Goal: Information Seeking & Learning: Learn about a topic

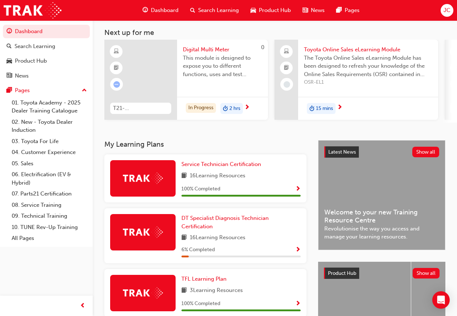
scroll to position [36, 0]
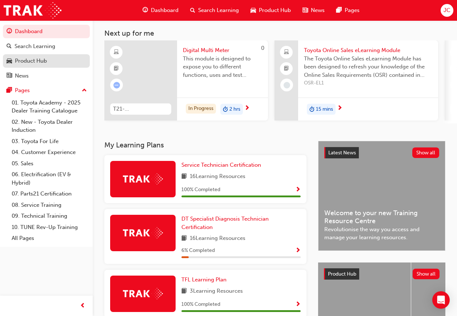
click at [44, 54] on link "Product Hub" at bounding box center [46, 60] width 87 height 13
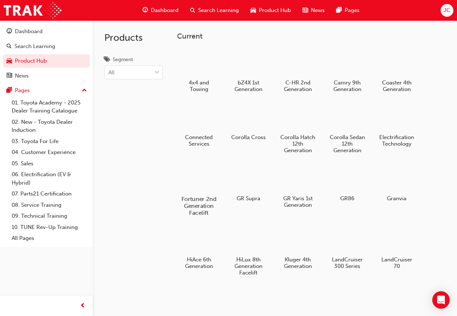
click at [211, 188] on div at bounding box center [199, 177] width 40 height 29
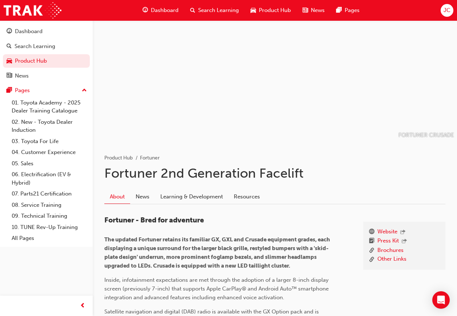
click at [201, 191] on link "Learning & Development" at bounding box center [191, 196] width 73 height 14
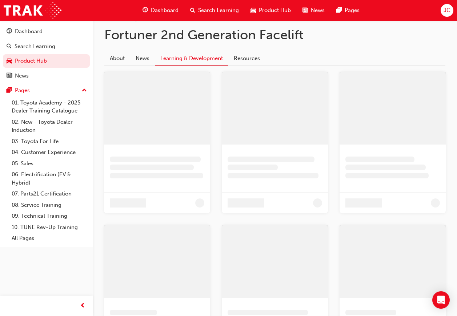
scroll to position [45, 0]
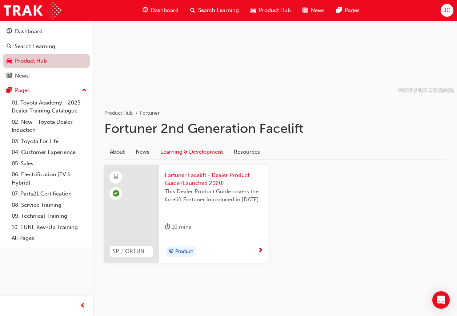
click at [35, 57] on link "Product Hub" at bounding box center [46, 60] width 87 height 13
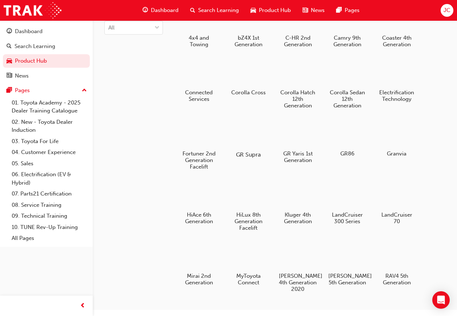
click at [256, 153] on h5 "GR Supra" at bounding box center [248, 154] width 40 height 7
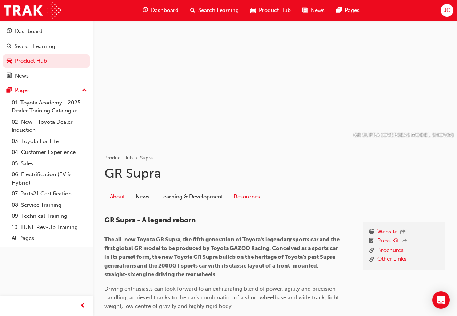
scroll to position [36, 0]
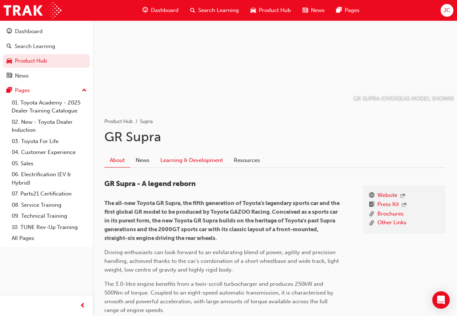
click at [204, 154] on link "Learning & Development" at bounding box center [191, 160] width 73 height 14
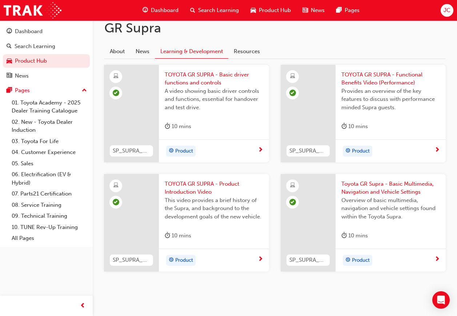
scroll to position [145, 0]
click at [55, 55] on link "Product Hub" at bounding box center [46, 60] width 87 height 13
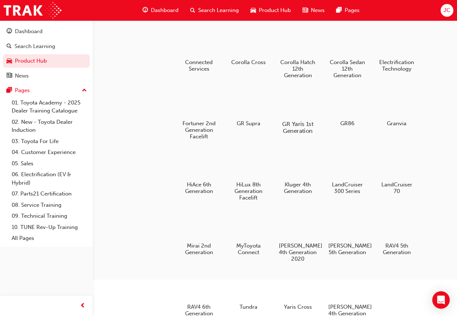
scroll to position [73, 0]
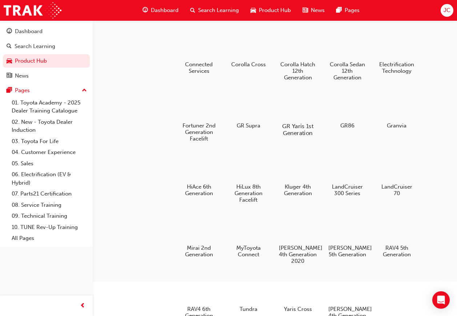
click at [283, 125] on h5 "GR Yaris 1st Generation" at bounding box center [298, 130] width 40 height 14
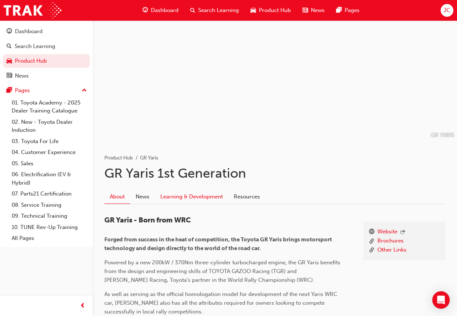
click at [207, 192] on link "Learning & Development" at bounding box center [191, 196] width 73 height 14
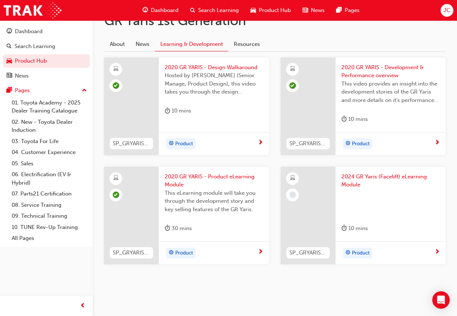
scroll to position [154, 0]
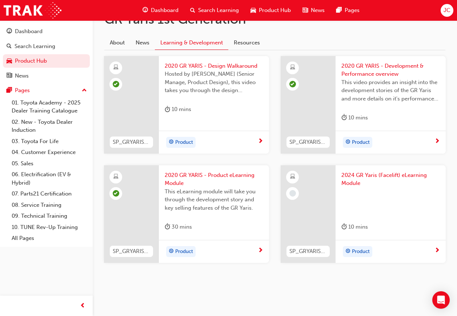
click at [381, 222] on div "10 mins" at bounding box center [390, 228] width 99 height 12
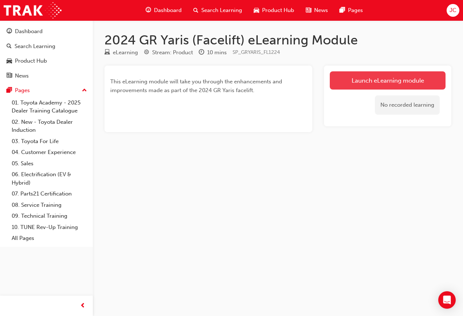
click at [394, 79] on link "Launch eLearning module" at bounding box center [387, 80] width 116 height 18
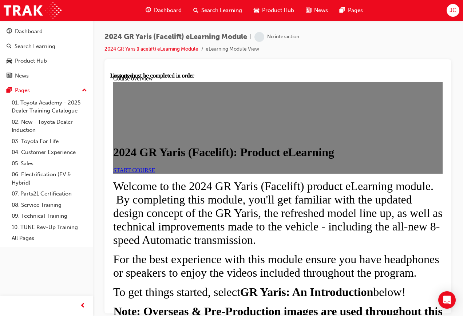
click at [153, 173] on span "START COURSE" at bounding box center [134, 170] width 42 height 6
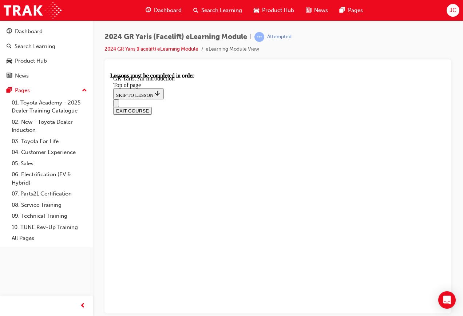
scroll to position [1102, 0]
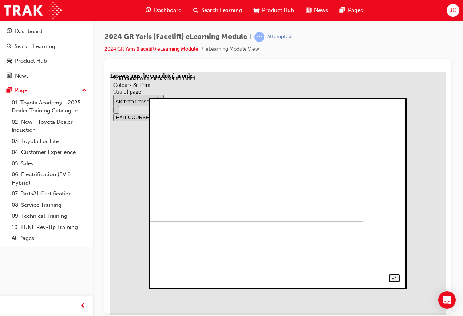
click at [176, 220] on img at bounding box center [246, 134] width 233 height 175
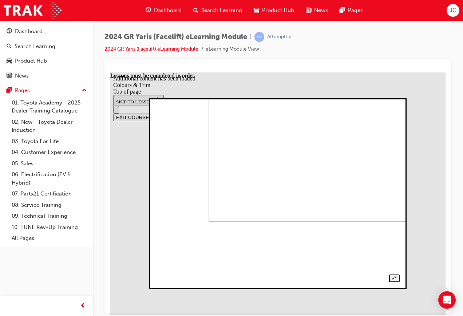
click at [262, 207] on img at bounding box center [324, 134] width 233 height 175
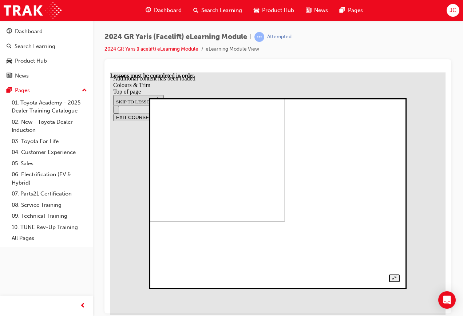
click at [284, 213] on img at bounding box center [168, 134] width 233 height 175
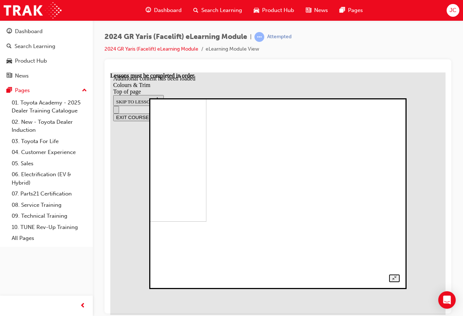
click at [396, 215] on div at bounding box center [277, 193] width 243 height 177
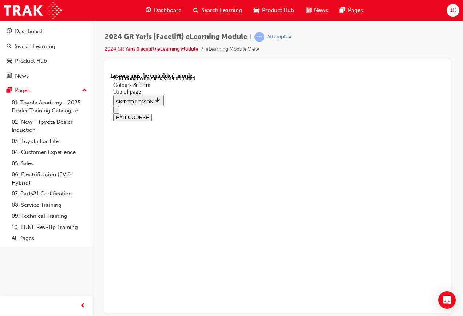
scroll to position [182, 0]
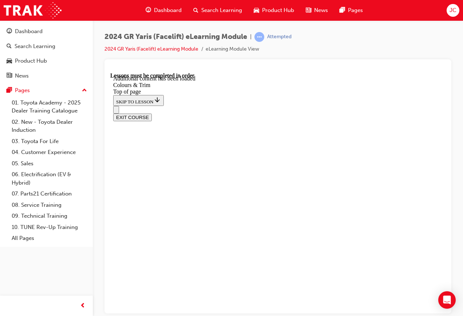
scroll to position [357, 0]
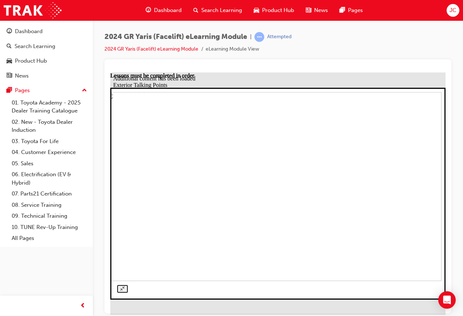
click at [252, 247] on img at bounding box center [273, 186] width 335 height 188
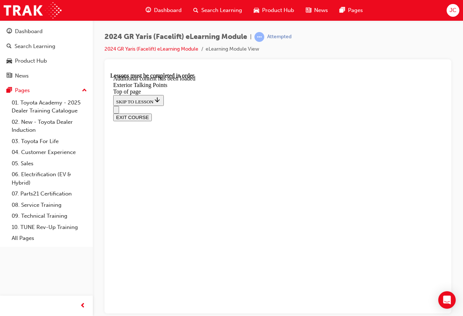
scroll to position [1542, 0]
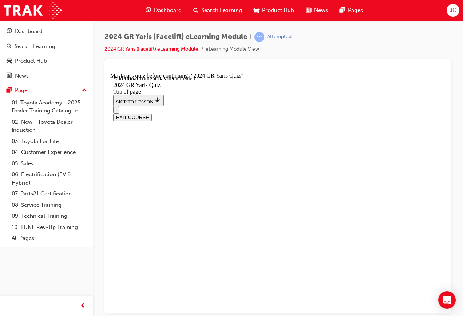
click at [125, 105] on div "EXIT COURSE" at bounding box center [275, 112] width 324 height 15
click at [119, 105] on button "Open navigation menu" at bounding box center [116, 109] width 6 height 8
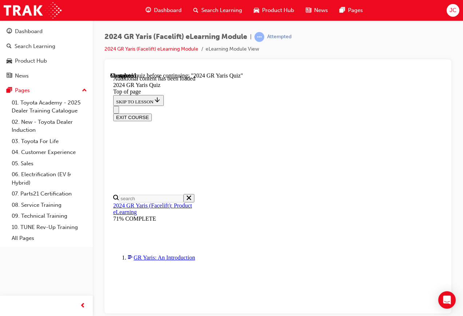
scroll to position [171, 0]
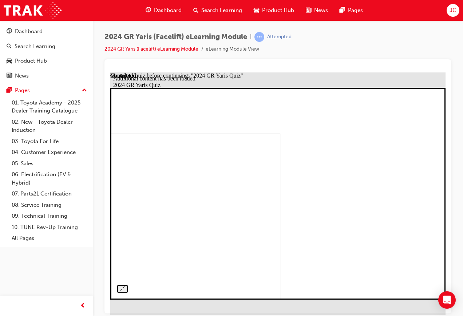
click at [280, 197] on img at bounding box center [112, 227] width 335 height 188
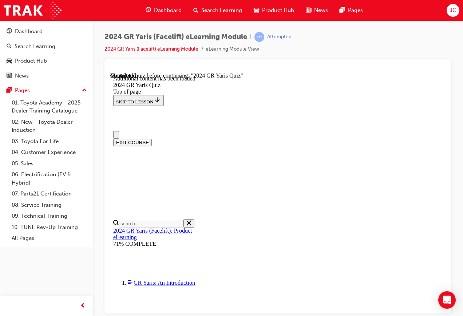
click at [119, 131] on button "Close navigation menu" at bounding box center [116, 135] width 6 height 8
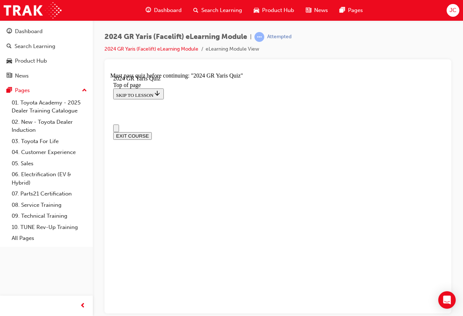
scroll to position [36, 0]
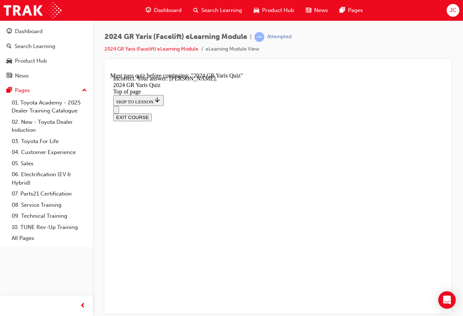
scroll to position [145, 0]
drag, startPoint x: 268, startPoint y: 181, endPoint x: 251, endPoint y: 184, distance: 16.9
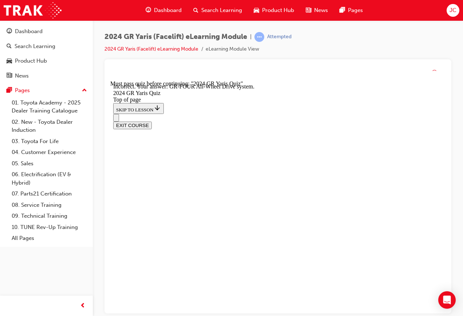
scroll to position [309, 0]
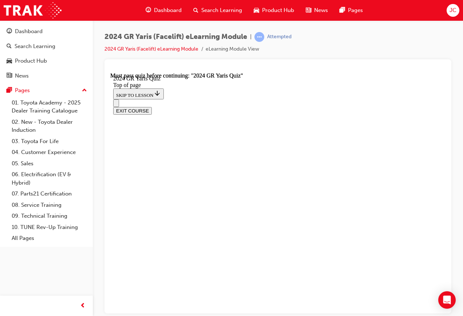
scroll to position [158, 0]
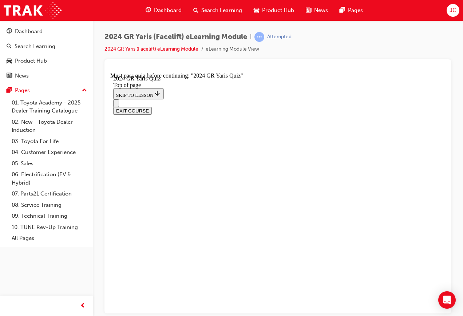
scroll to position [98, 0]
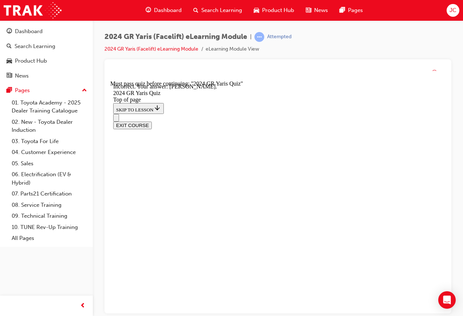
scroll to position [181, 0]
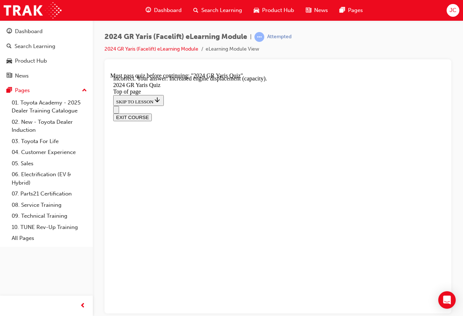
scroll to position [304, 0]
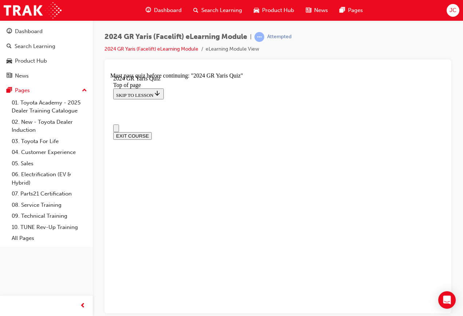
scroll to position [182, 0]
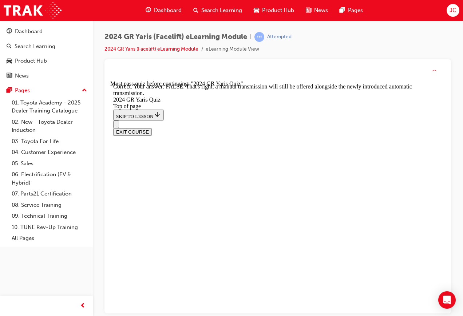
scroll to position [257, 0]
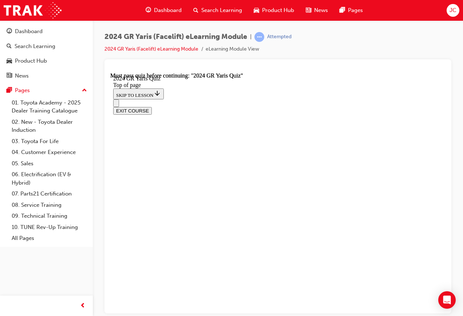
scroll to position [0, 0]
drag, startPoint x: 177, startPoint y: 265, endPoint x: 182, endPoint y: 260, distance: 6.9
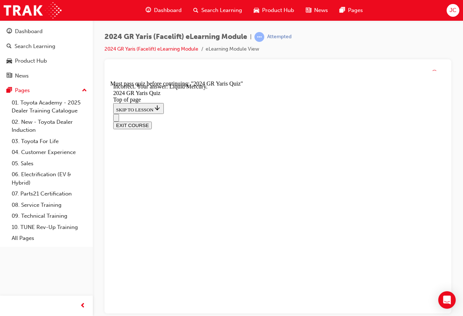
scroll to position [181, 0]
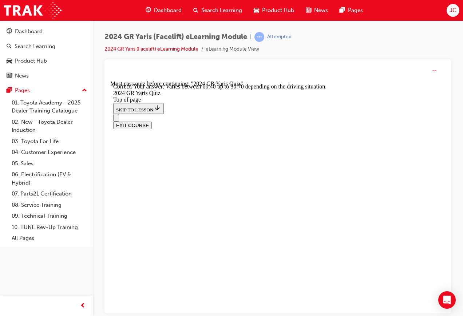
scroll to position [284, 0]
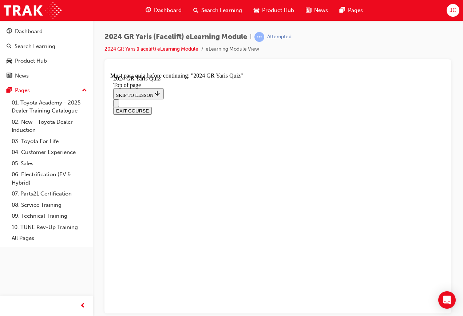
scroll to position [218, 0]
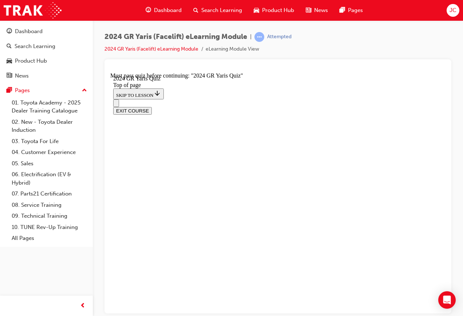
scroll to position [218, 0]
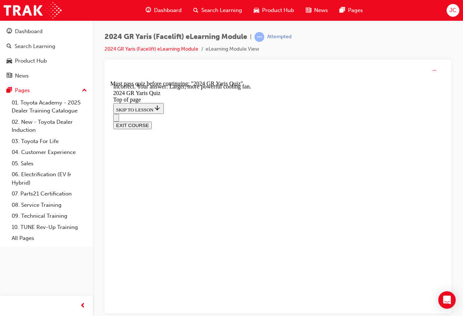
scroll to position [304, 0]
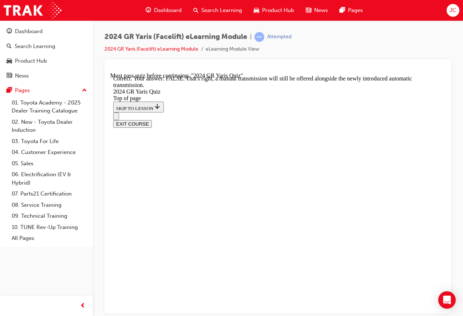
scroll to position [257, 0]
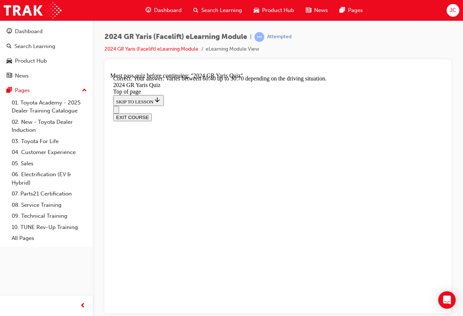
scroll to position [284, 0]
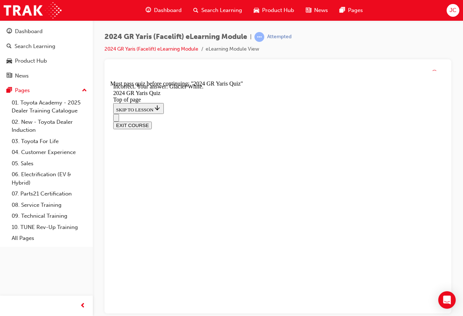
scroll to position [181, 0]
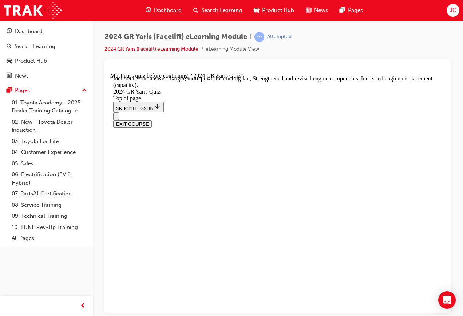
scroll to position [304, 0]
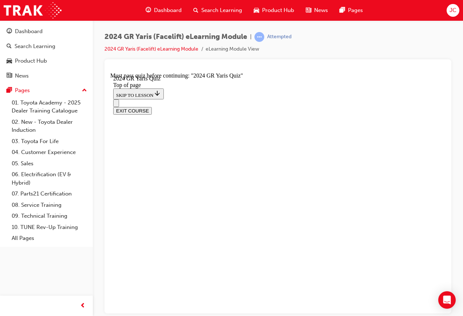
scroll to position [281, 0]
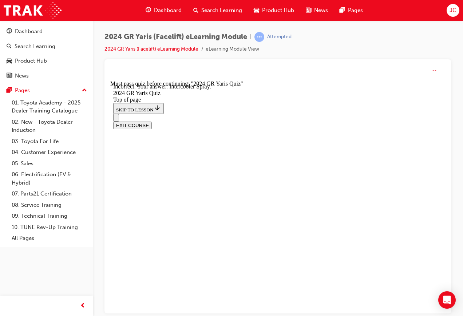
scroll to position [309, 0]
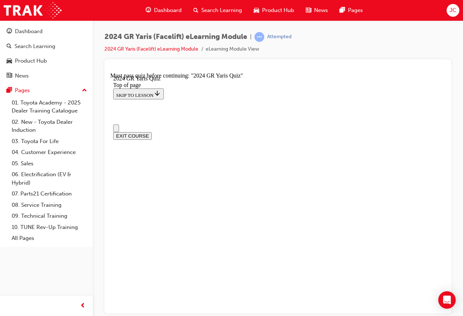
scroll to position [182, 0]
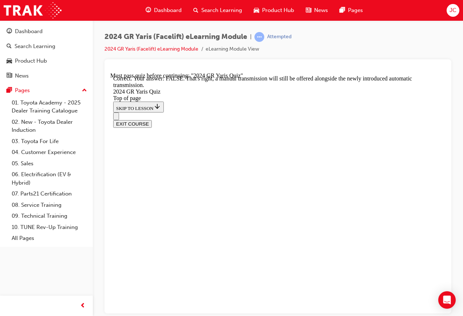
scroll to position [257, 0]
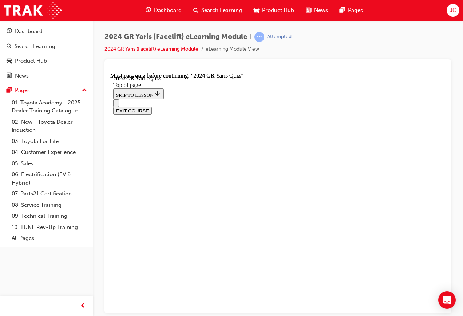
scroll to position [158, 0]
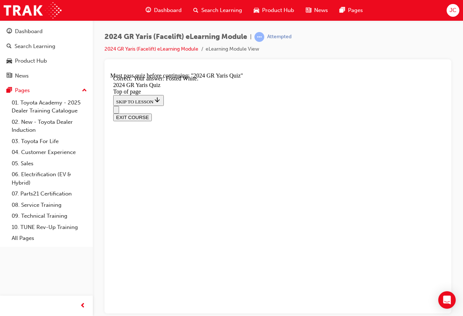
scroll to position [181, 0]
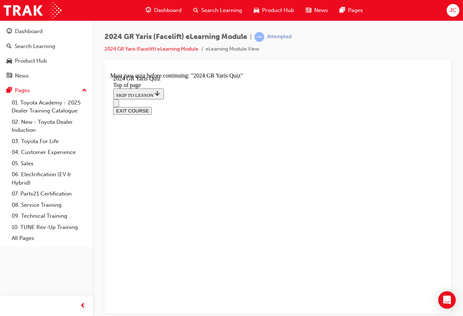
scroll to position [182, 0]
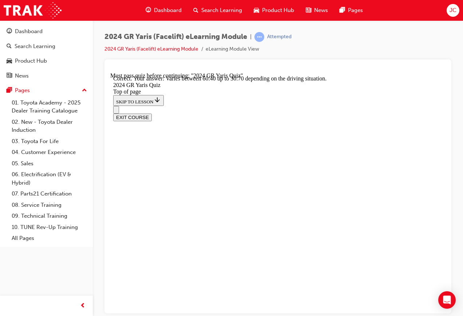
scroll to position [284, 0]
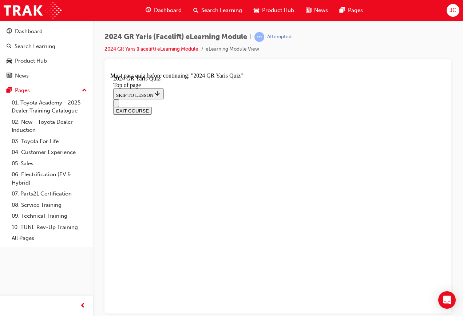
scroll to position [218, 0]
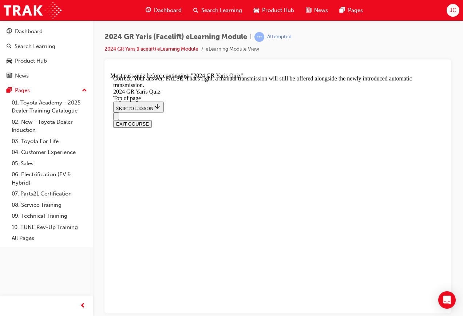
scroll to position [257, 0]
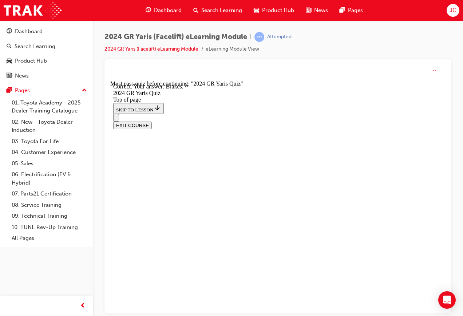
scroll to position [304, 0]
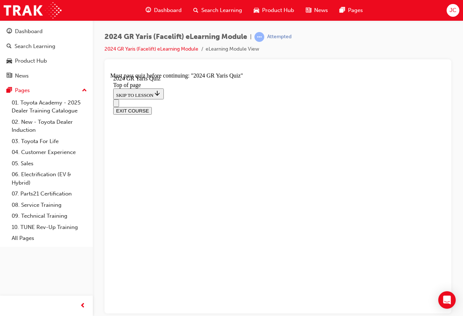
scroll to position [134, 0]
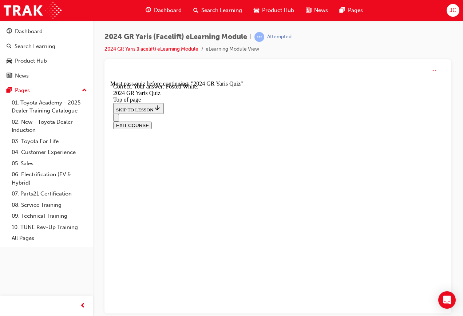
scroll to position [181, 0]
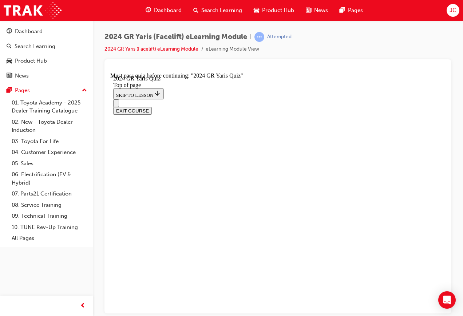
scroll to position [182, 0]
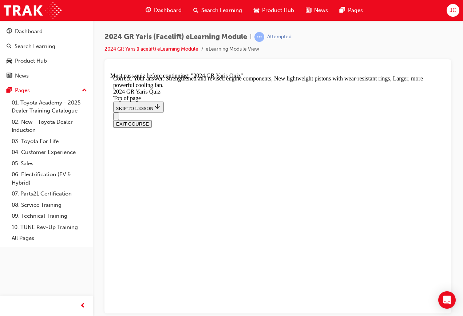
scroll to position [304, 0]
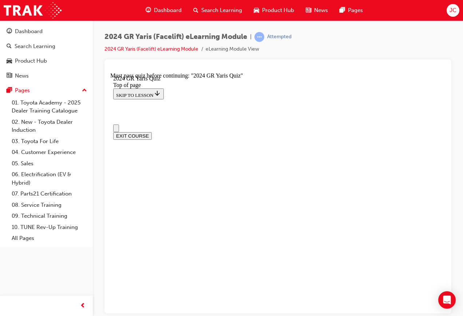
scroll to position [73, 0]
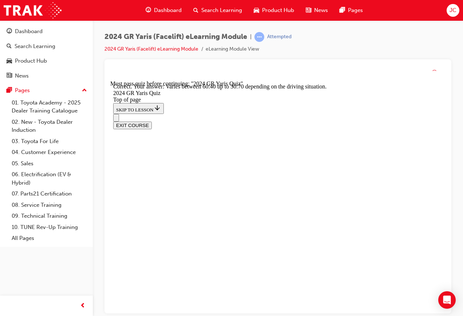
scroll to position [284, 0]
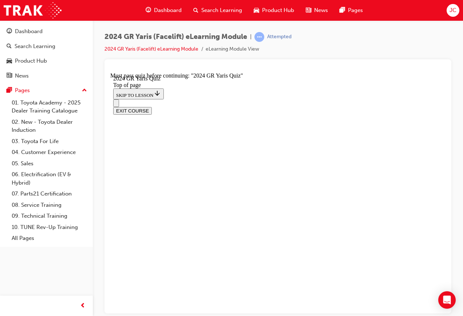
scroll to position [182, 0]
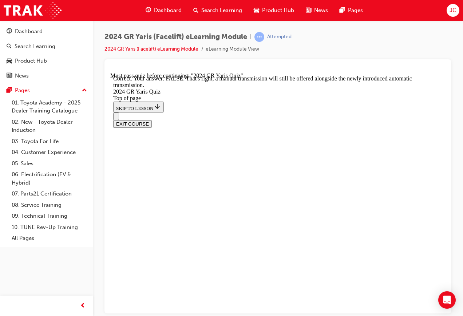
scroll to position [257, 0]
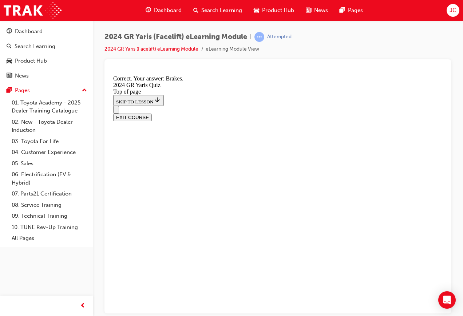
scroll to position [304, 0]
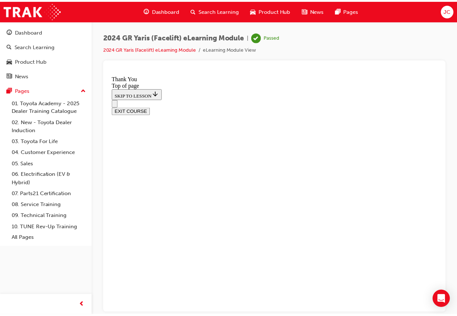
scroll to position [25, 0]
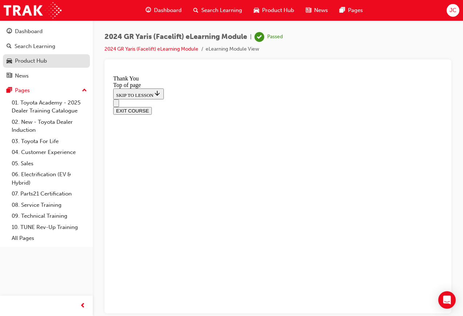
click at [31, 58] on div "Product Hub" at bounding box center [31, 61] width 32 height 8
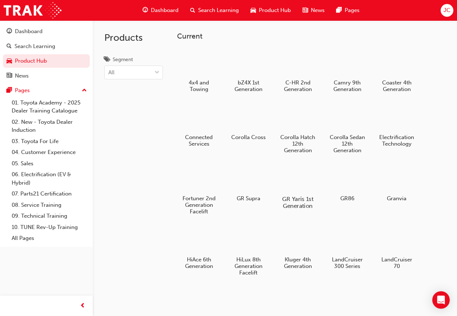
click at [297, 187] on div at bounding box center [298, 177] width 40 height 29
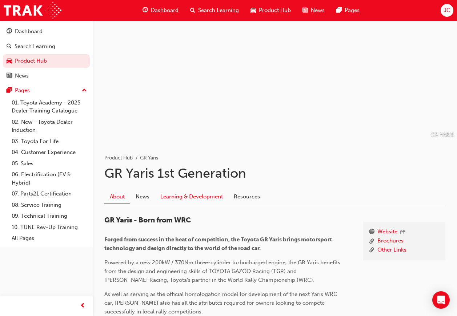
click at [202, 199] on link "Learning & Development" at bounding box center [191, 196] width 73 height 14
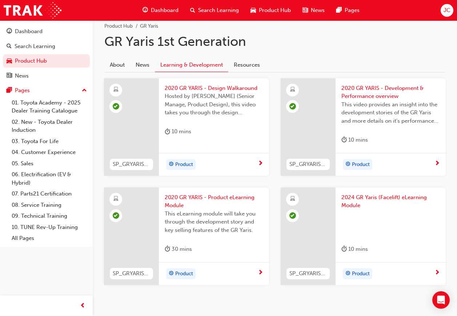
scroll to position [145, 0]
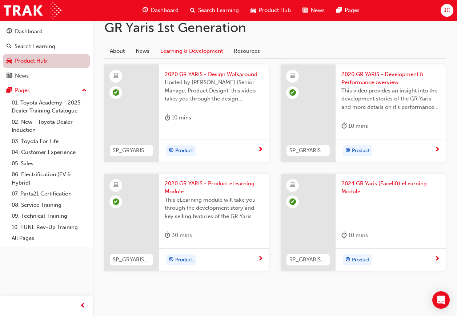
click at [51, 62] on link "Product Hub" at bounding box center [46, 60] width 87 height 13
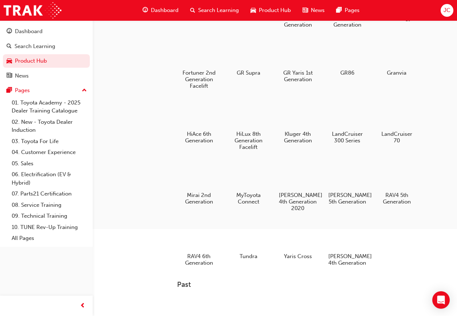
scroll to position [109, 0]
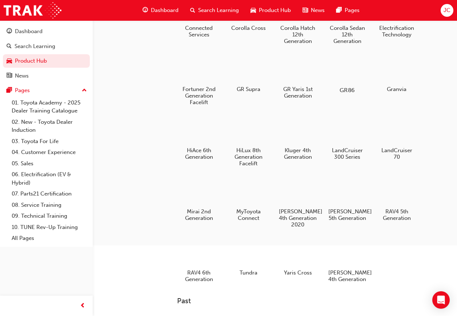
click at [353, 85] on div "GR86" at bounding box center [347, 74] width 46 height 45
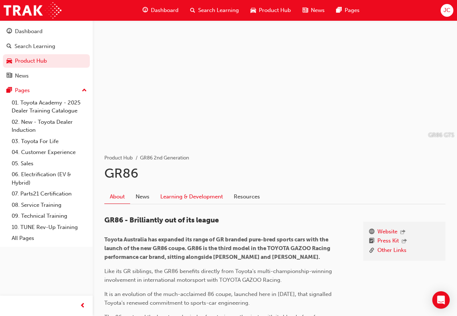
click at [198, 198] on link "Learning & Development" at bounding box center [191, 196] width 73 height 14
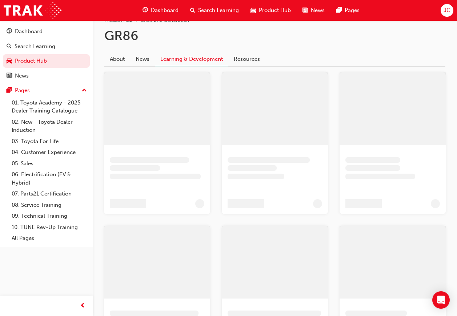
scroll to position [137, 0]
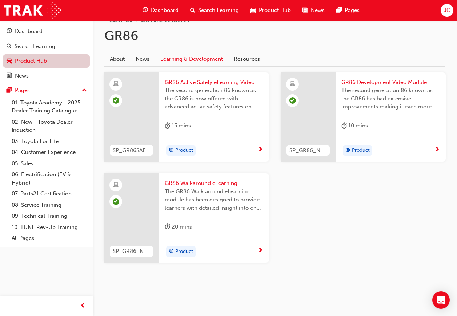
click at [69, 62] on link "Product Hub" at bounding box center [46, 60] width 87 height 13
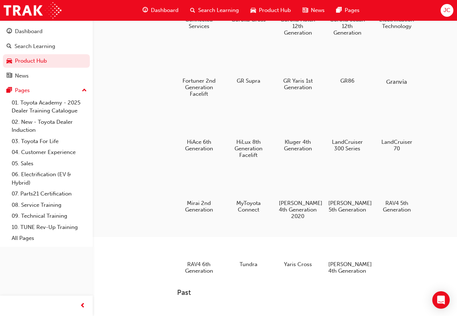
scroll to position [101, 0]
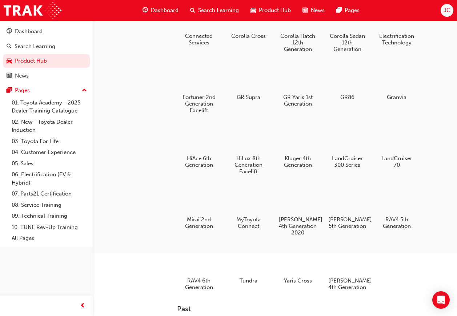
click at [396, 93] on div "Granvia" at bounding box center [397, 82] width 44 height 42
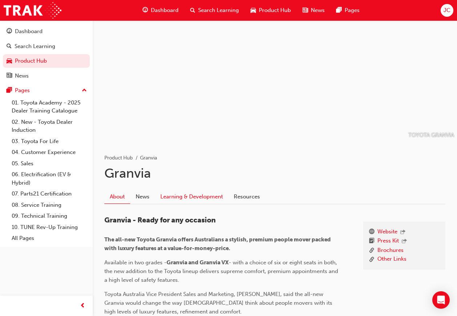
click at [210, 193] on link "Learning & Development" at bounding box center [191, 196] width 73 height 14
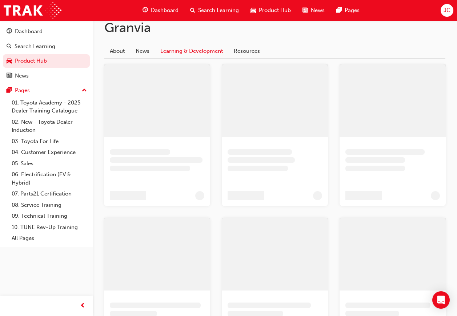
scroll to position [45, 0]
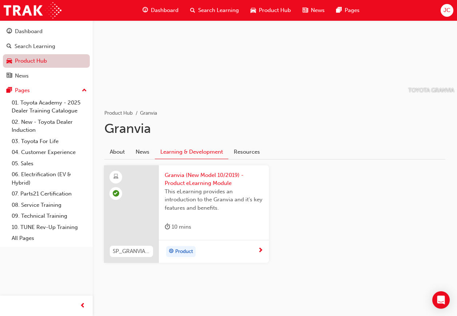
click at [48, 60] on link "Product Hub" at bounding box center [46, 60] width 87 height 13
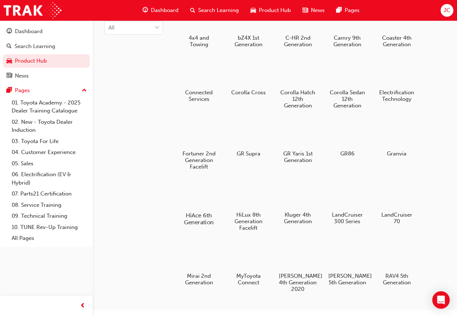
click at [216, 191] on div at bounding box center [199, 194] width 40 height 29
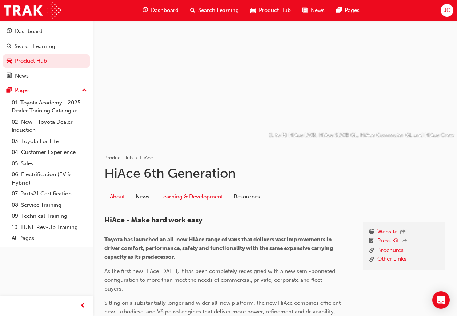
click at [209, 191] on div "About News Learning & Development Resources" at bounding box center [274, 194] width 341 height 20
click at [209, 192] on link "Learning & Development" at bounding box center [191, 196] width 73 height 14
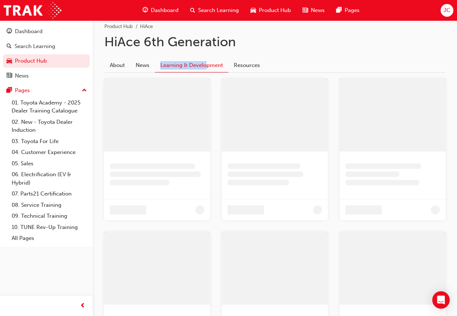
scroll to position [145, 0]
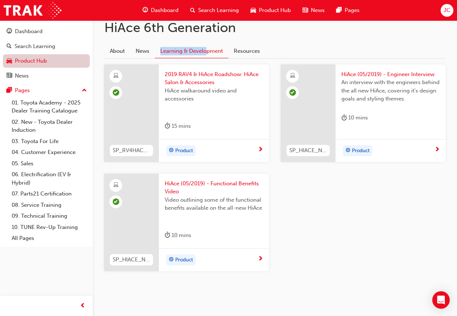
click at [56, 59] on link "Product Hub" at bounding box center [46, 60] width 87 height 13
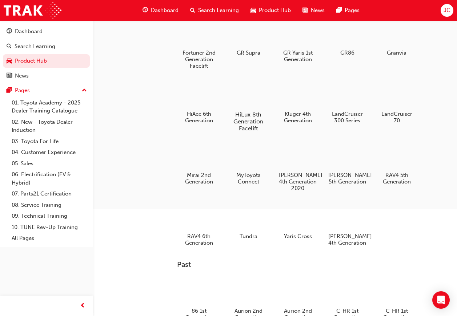
click at [239, 116] on h5 "HiLux 8th Generation Facelift" at bounding box center [248, 121] width 40 height 21
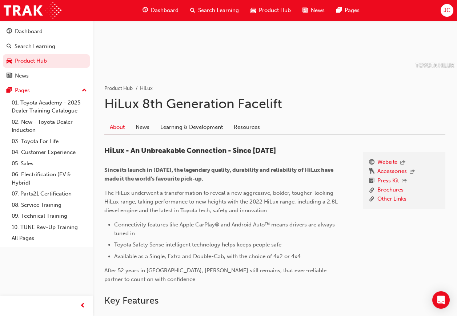
scroll to position [73, 0]
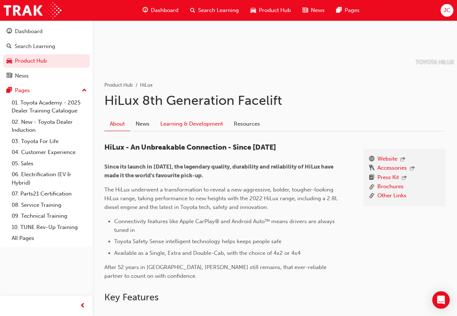
click at [211, 128] on link "Learning & Development" at bounding box center [191, 124] width 73 height 14
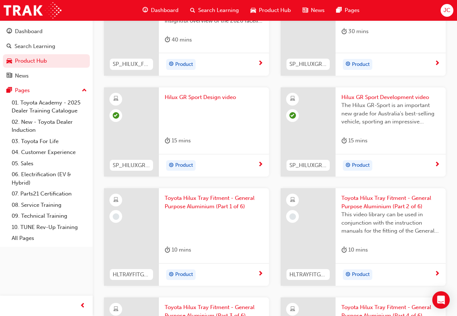
scroll to position [691, 0]
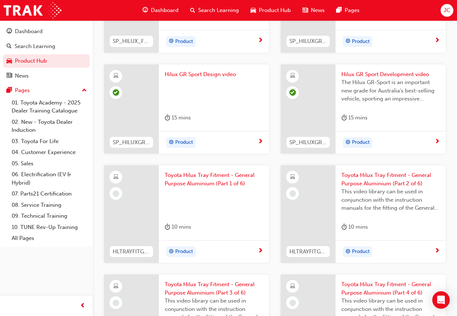
click at [193, 208] on div at bounding box center [214, 201] width 99 height 29
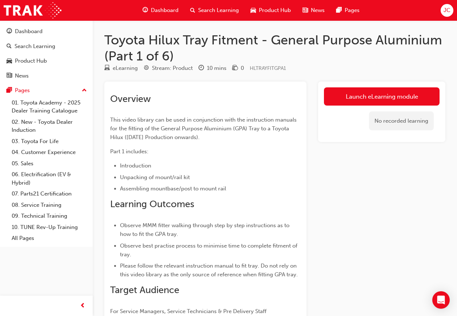
click at [363, 108] on div "No recorded learning" at bounding box center [382, 120] width 116 height 31
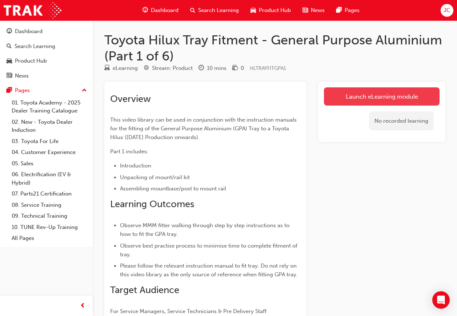
click at [366, 101] on link "Launch eLearning module" at bounding box center [382, 96] width 116 height 18
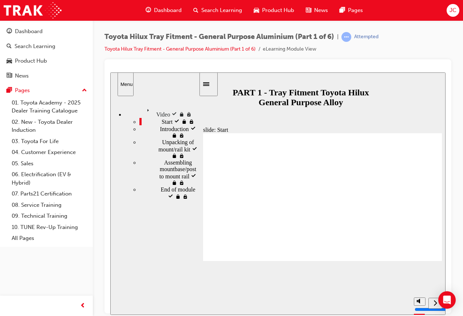
click at [398, 278] on button "volume" at bounding box center [402, 273] width 12 height 8
type input "1500"
type input "0"
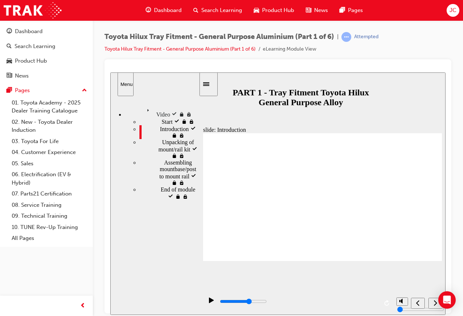
drag, startPoint x: 320, startPoint y: 303, endPoint x: 326, endPoint y: 303, distance: 5.8
click at [267, 303] on input "slide progress" at bounding box center [243, 301] width 47 height 6
drag, startPoint x: 403, startPoint y: 302, endPoint x: 416, endPoint y: 302, distance: 13.1
click at [416, 302] on section "Playback Speed 2 1.75 1.5 1.25" at bounding box center [322, 303] width 246 height 24
click at [433, 302] on div "next" at bounding box center [435, 303] width 8 height 8
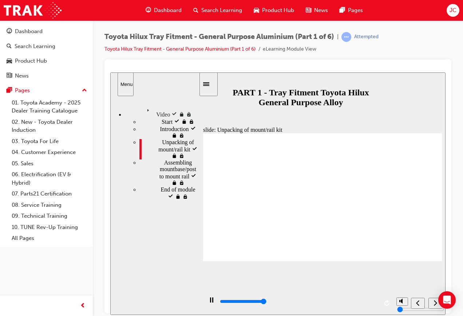
drag, startPoint x: 376, startPoint y: 303, endPoint x: 393, endPoint y: 303, distance: 17.1
click at [376, 303] on div "playback controls" at bounding box center [298, 301] width 159 height 8
click at [435, 303] on icon "next" at bounding box center [435, 302] width 4 height 7
drag, startPoint x: 379, startPoint y: 301, endPoint x: 375, endPoint y: 301, distance: 4.4
click at [376, 301] on div "playback controls" at bounding box center [297, 303] width 189 height 24
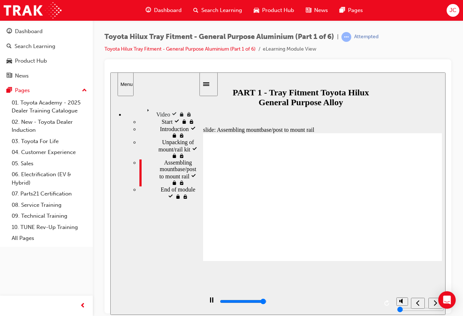
click at [375, 301] on div "playback controls" at bounding box center [298, 301] width 159 height 8
type input "171000"
click at [437, 306] on div "next" at bounding box center [435, 303] width 8 height 8
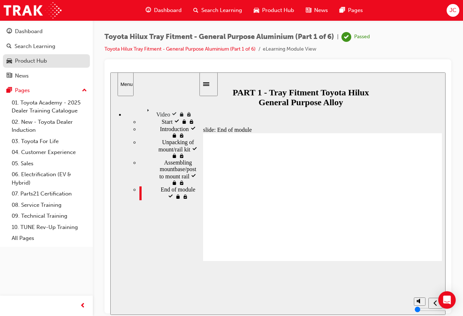
drag, startPoint x: 34, startPoint y: 57, endPoint x: 29, endPoint y: 55, distance: 6.0
click at [34, 57] on div "Product Hub" at bounding box center [31, 61] width 32 height 8
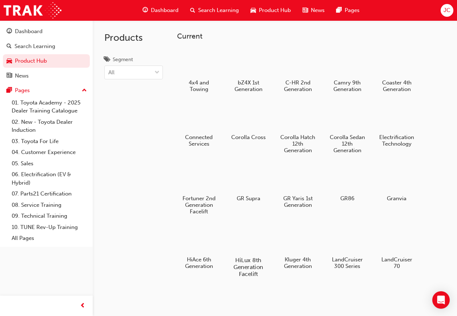
click at [251, 261] on h5 "HiLux 8th Generation Facelift" at bounding box center [248, 266] width 40 height 21
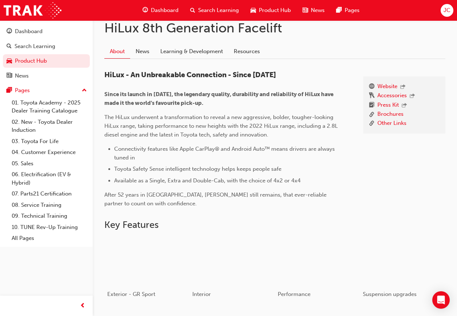
scroll to position [145, 0]
click at [184, 48] on link "Learning & Development" at bounding box center [191, 51] width 73 height 14
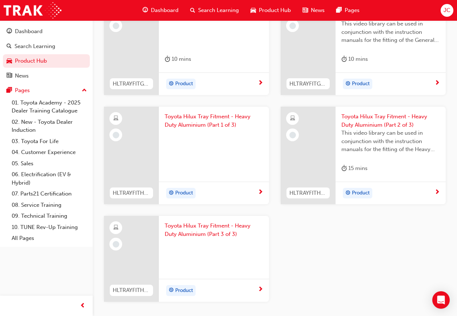
scroll to position [1116, 0]
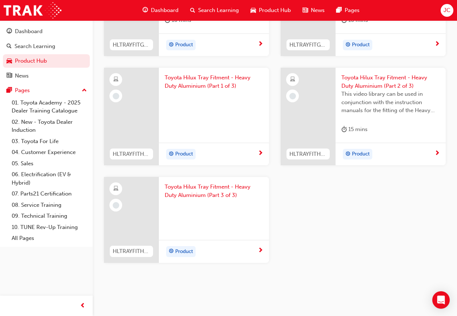
click at [421, 127] on div "15 mins" at bounding box center [390, 131] width 99 height 12
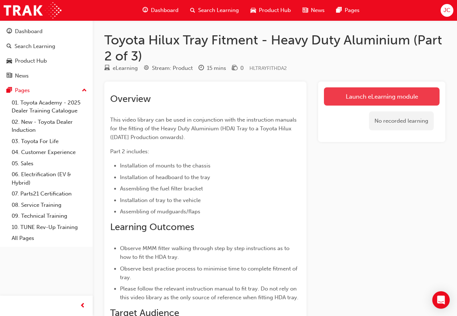
click at [352, 93] on link "Launch eLearning module" at bounding box center [382, 96] width 116 height 18
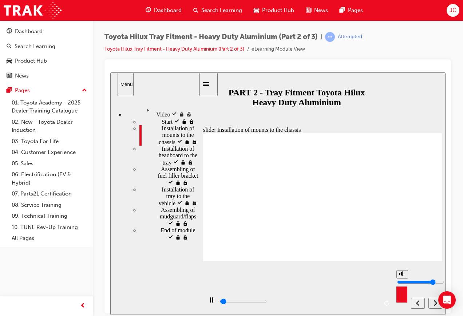
click at [400, 276] on polygon "volume" at bounding box center [401, 273] width 2 height 5
type input "2600"
type input "0"
drag, startPoint x: 139, startPoint y: 278, endPoint x: 181, endPoint y: 242, distance: 55.7
click at [139, 278] on nav "Video Video Start visited Start" at bounding box center [154, 206] width 88 height 214
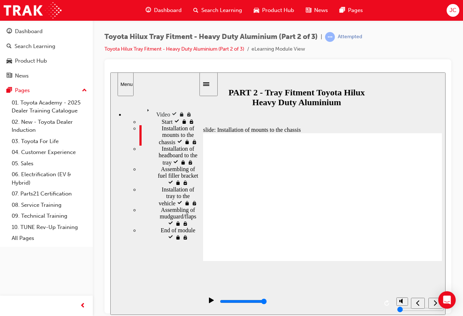
click at [377, 301] on div "playback controls" at bounding box center [298, 301] width 159 height 8
click at [433, 301] on icon "next" at bounding box center [435, 302] width 4 height 7
drag, startPoint x: 377, startPoint y: 304, endPoint x: 412, endPoint y: 296, distance: 35.8
click at [377, 303] on div "playback controls" at bounding box center [298, 301] width 159 height 8
click at [433, 307] on div "next" at bounding box center [435, 303] width 8 height 8
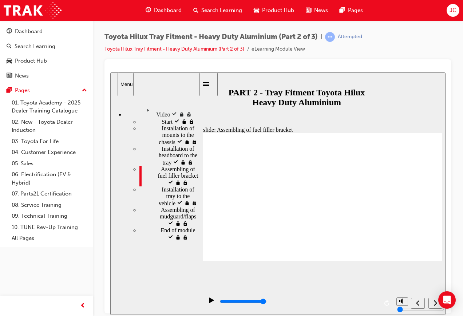
click at [267, 301] on input "slide progress" at bounding box center [243, 301] width 47 height 6
click at [436, 301] on icon "next" at bounding box center [435, 302] width 4 height 7
click at [377, 303] on div "playback controls" at bounding box center [298, 301] width 159 height 8
type input "400"
click at [432, 306] on div "next" at bounding box center [435, 303] width 8 height 8
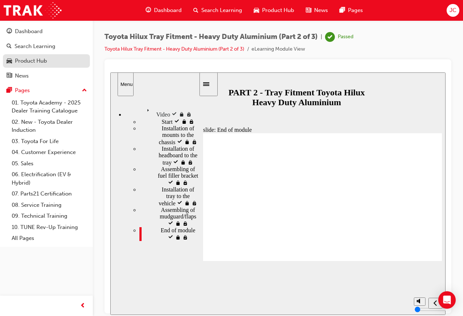
click at [21, 55] on link "Product Hub" at bounding box center [46, 60] width 87 height 13
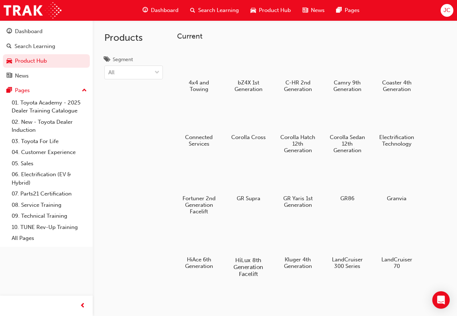
click at [257, 240] on div at bounding box center [248, 238] width 40 height 29
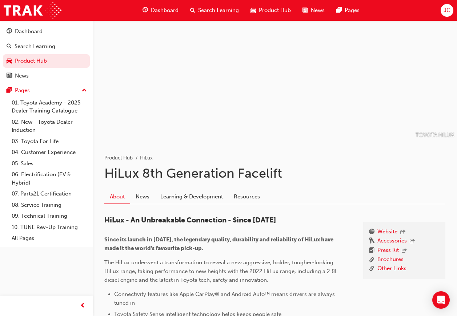
click at [189, 189] on div "About News Learning & Development Resources" at bounding box center [274, 194] width 341 height 20
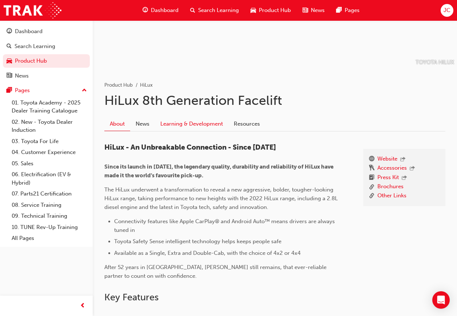
click at [193, 129] on link "Learning & Development" at bounding box center [191, 124] width 73 height 14
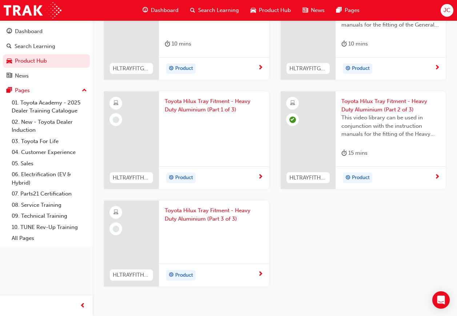
scroll to position [1079, 0]
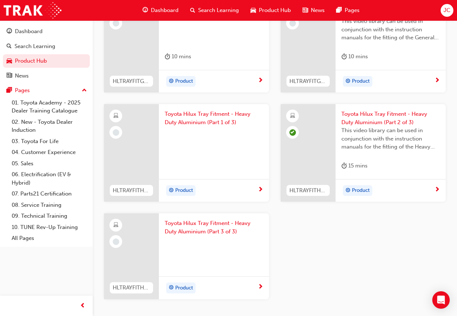
click at [208, 157] on div "Toyota Hilux Tray Fitment - Heavy Duty Aluminium (Part 1 of 3)" at bounding box center [214, 135] width 110 height 63
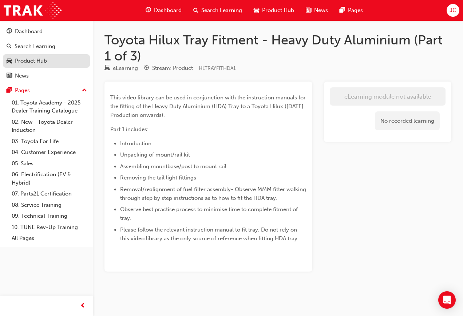
click at [44, 57] on div "Product Hub" at bounding box center [31, 61] width 32 height 8
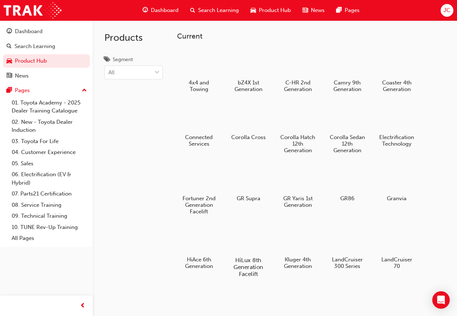
click at [249, 255] on div "HiLux 8th Generation Facelift" at bounding box center [248, 250] width 46 height 59
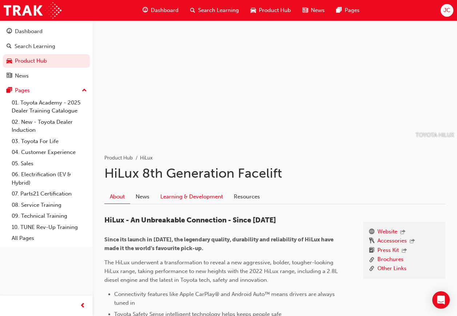
click at [217, 197] on link "Learning & Development" at bounding box center [191, 196] width 73 height 14
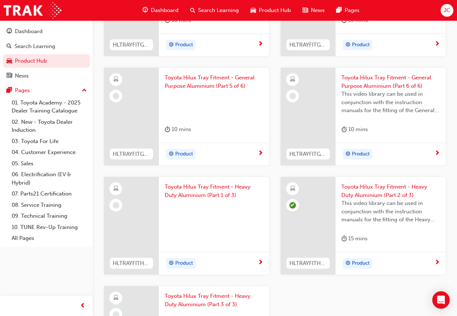
scroll to position [970, 0]
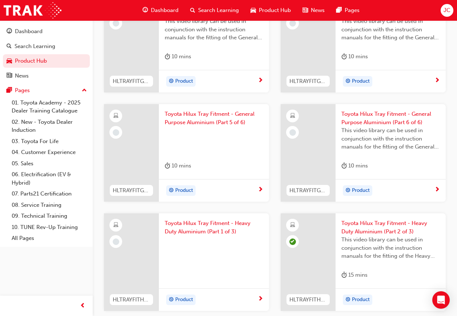
click at [218, 164] on div "10 mins" at bounding box center [214, 167] width 99 height 12
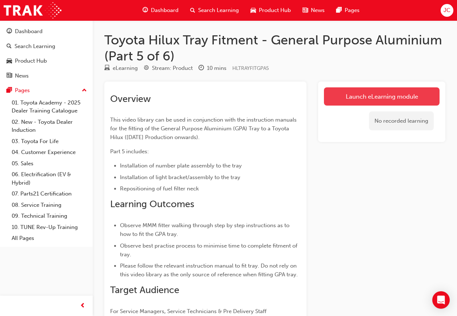
click at [347, 88] on link "Launch eLearning module" at bounding box center [382, 96] width 116 height 18
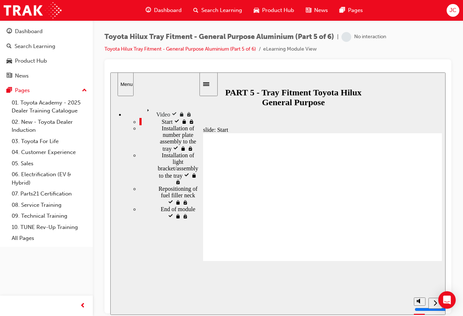
click at [431, 302] on div "next" at bounding box center [435, 303] width 8 height 8
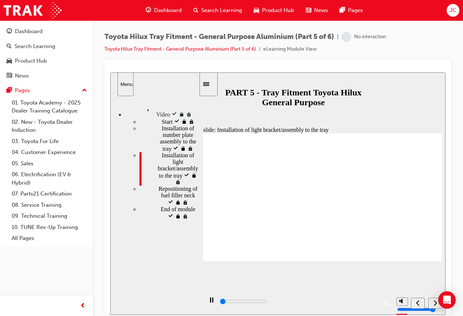
click at [431, 302] on div "next" at bounding box center [435, 303] width 8 height 8
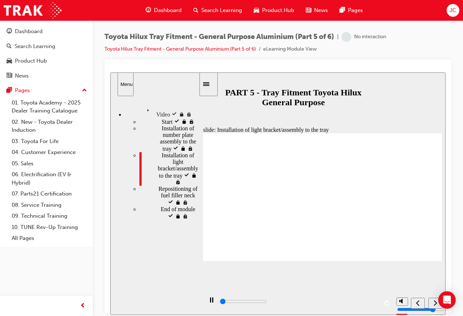
click at [431, 302] on div "next" at bounding box center [435, 303] width 8 height 8
click at [378, 301] on div "playback controls" at bounding box center [297, 303] width 189 height 24
click at [378, 303] on div "playback controls" at bounding box center [297, 303] width 189 height 24
click at [267, 302] on input "slide progress" at bounding box center [243, 301] width 47 height 6
click at [433, 306] on div "next" at bounding box center [435, 303] width 8 height 8
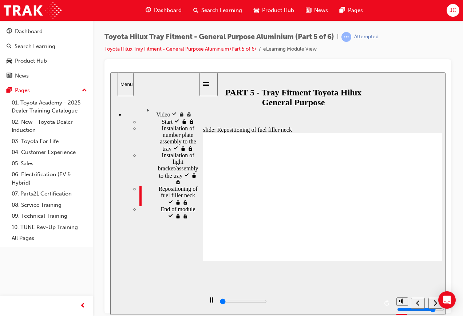
click at [405, 305] on div "misc controls" at bounding box center [401, 318] width 11 height 27
click at [402, 276] on polygon "volume" at bounding box center [401, 273] width 2 height 5
type input "1700"
type input "0"
click at [402, 276] on polygon "volume" at bounding box center [401, 273] width 2 height 5
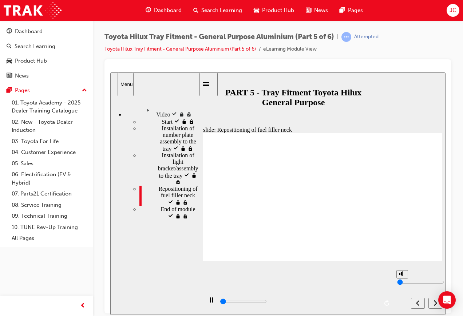
type input "2100"
type input "8"
click at [402, 276] on polygon "volume" at bounding box center [401, 273] width 2 height 5
type input "2500"
type input "0"
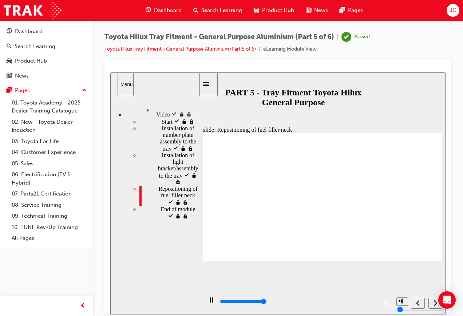
click at [377, 300] on div "playback controls" at bounding box center [298, 301] width 159 height 8
type input "227000"
click at [431, 300] on div "next" at bounding box center [435, 303] width 8 height 8
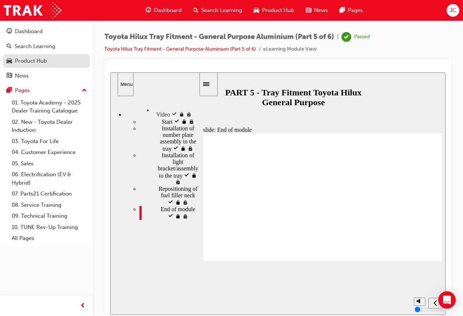
click at [56, 65] on div "Product Hub" at bounding box center [47, 60] width 80 height 9
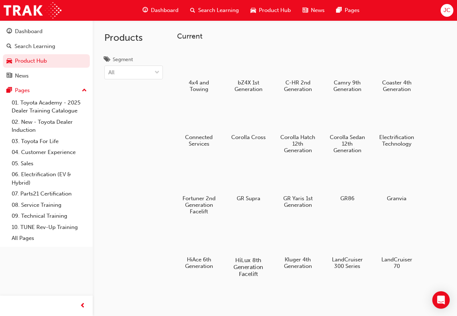
click at [259, 250] on div at bounding box center [248, 238] width 40 height 29
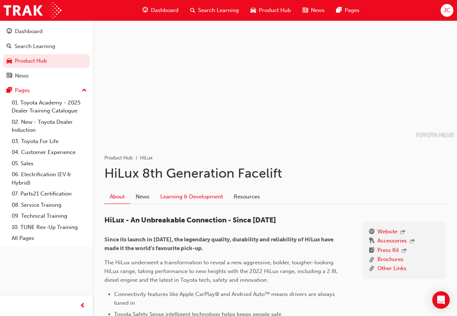
click at [196, 197] on link "Learning & Development" at bounding box center [191, 196] width 73 height 14
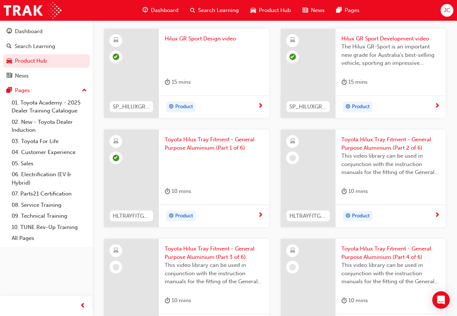
scroll to position [727, 0]
click at [375, 196] on div "10 mins" at bounding box center [390, 192] width 99 height 12
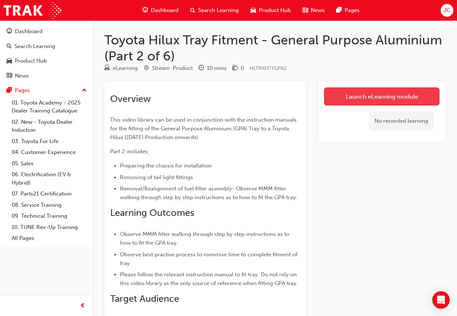
click at [368, 103] on link "Launch eLearning module" at bounding box center [382, 96] width 116 height 18
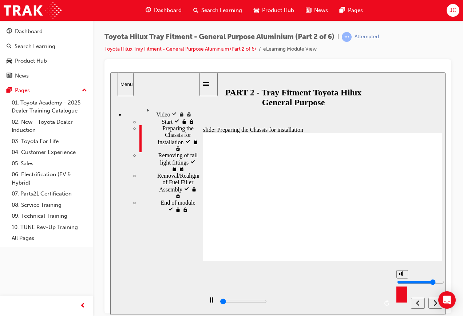
click at [405, 299] on div "misc controls" at bounding box center [401, 291] width 11 height 27
click at [433, 303] on div "next" at bounding box center [435, 303] width 8 height 8
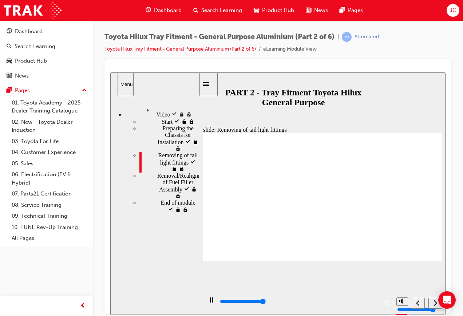
click at [373, 301] on div "playback controls" at bounding box center [298, 301] width 159 height 8
click at [439, 302] on div "Open Intercom Messenger" at bounding box center [446, 299] width 19 height 19
click at [432, 303] on div "next" at bounding box center [435, 303] width 8 height 8
click at [370, 299] on div "playback controls" at bounding box center [298, 301] width 159 height 8
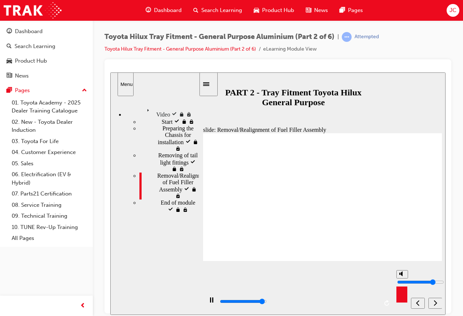
drag, startPoint x: 397, startPoint y: 303, endPoint x: 417, endPoint y: 303, distance: 19.6
click at [398, 278] on button "volume" at bounding box center [402, 273] width 12 height 8
type input "165700"
type input "0"
click at [431, 303] on div "next" at bounding box center [435, 303] width 8 height 8
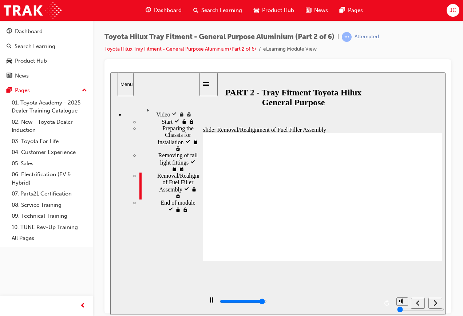
type input "166200"
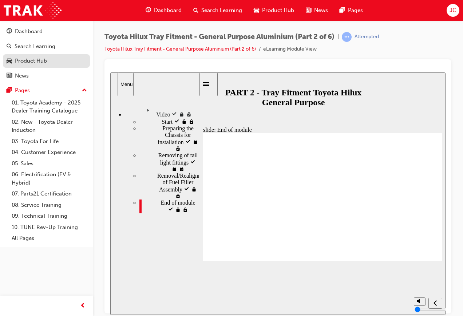
click at [50, 63] on div "Product Hub" at bounding box center [47, 60] width 80 height 9
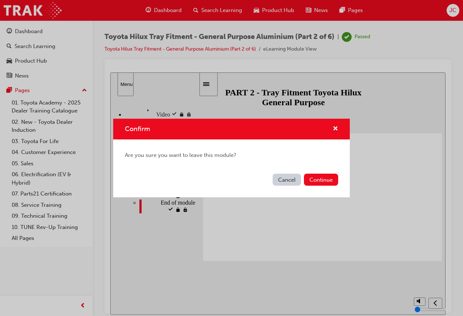
click at [294, 180] on button "Cancel" at bounding box center [286, 179] width 28 height 12
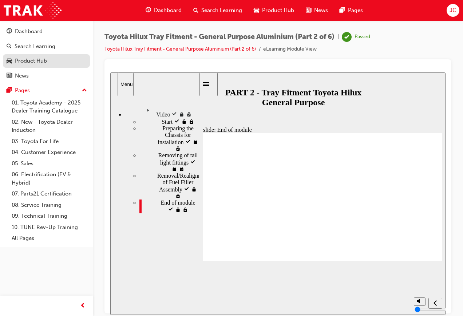
click at [70, 59] on div "Product Hub" at bounding box center [47, 60] width 80 height 9
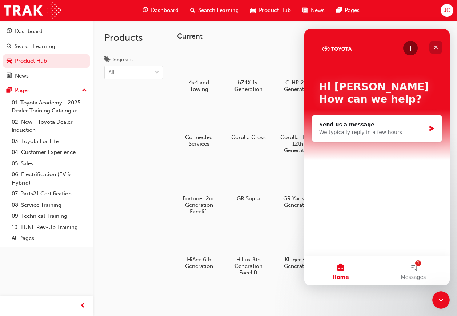
click at [438, 45] on icon "Close" at bounding box center [436, 47] width 6 height 6
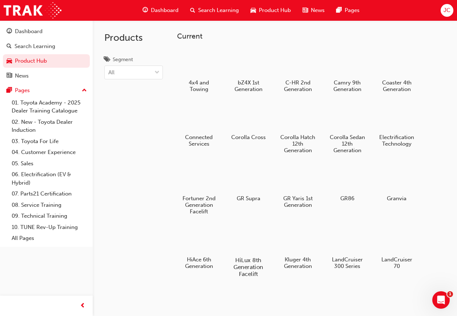
click at [262, 244] on div at bounding box center [248, 238] width 40 height 29
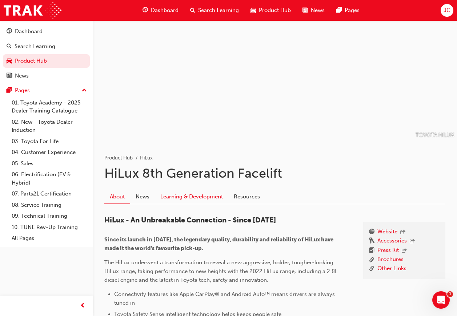
click at [213, 199] on link "Learning & Development" at bounding box center [191, 196] width 73 height 14
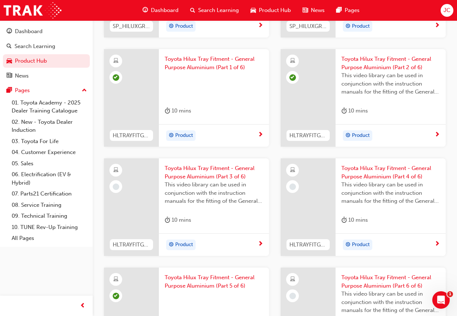
scroll to position [836, 0]
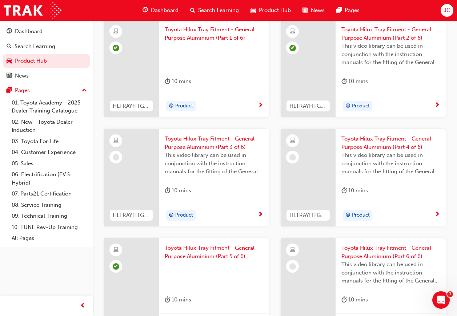
click at [249, 182] on div "Toyota Hilux Tray Fitment - General Purpose Aluminium (Part 3 of 6) This video …" at bounding box center [214, 166] width 110 height 75
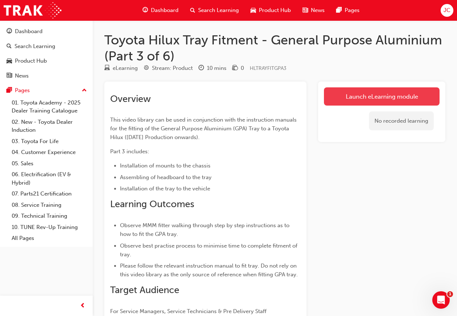
click at [416, 97] on link "Launch eLearning module" at bounding box center [382, 96] width 116 height 18
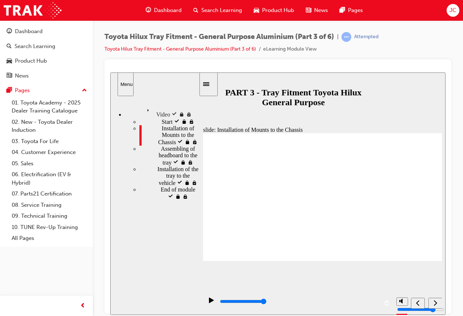
click at [376, 301] on div "playback controls" at bounding box center [298, 301] width 159 height 8
click at [400, 300] on div "misc controls" at bounding box center [401, 291] width 11 height 27
click at [431, 305] on div "next" at bounding box center [435, 303] width 8 height 8
click at [267, 302] on input "slide progress" at bounding box center [243, 301] width 47 height 6
click at [404, 278] on button "volume" at bounding box center [402, 273] width 12 height 8
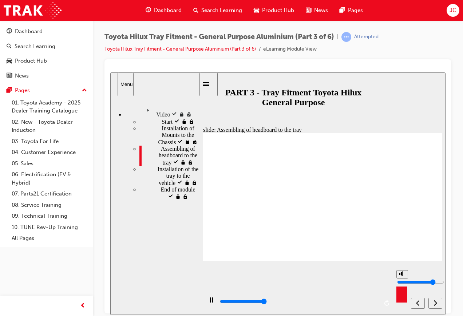
type input "289800"
type input "0"
type input "289900"
click at [437, 302] on div "next" at bounding box center [435, 303] width 8 height 8
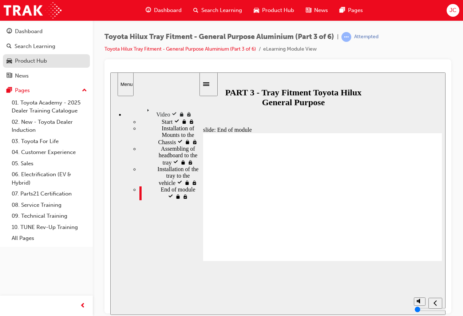
click at [59, 62] on div "Product Hub" at bounding box center [47, 60] width 80 height 9
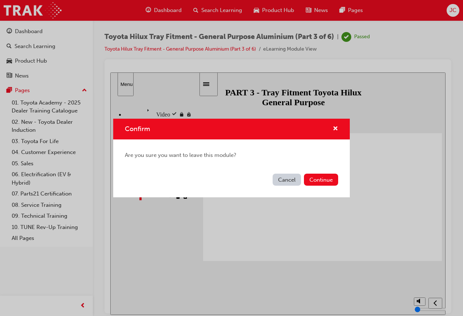
drag, startPoint x: 281, startPoint y: 183, endPoint x: 127, endPoint y: 75, distance: 187.9
click at [281, 183] on button "Cancel" at bounding box center [286, 179] width 28 height 12
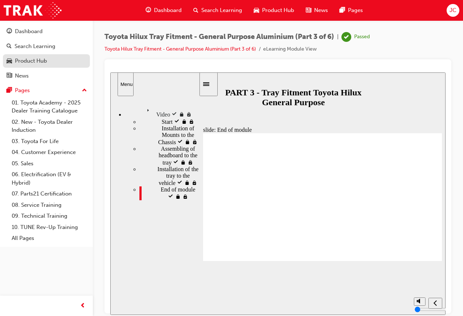
click at [42, 60] on div "Product Hub" at bounding box center [31, 61] width 32 height 8
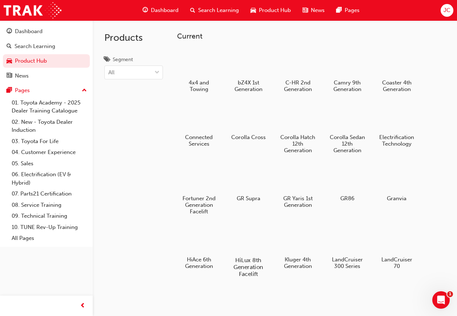
click at [239, 243] on div at bounding box center [248, 238] width 40 height 29
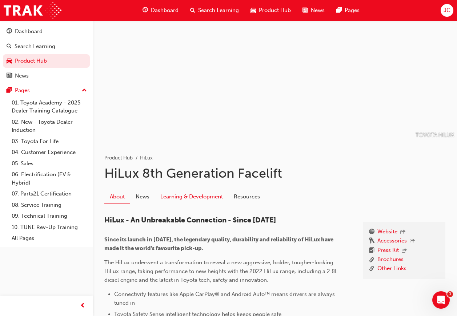
click at [210, 200] on link "Learning & Development" at bounding box center [191, 196] width 73 height 14
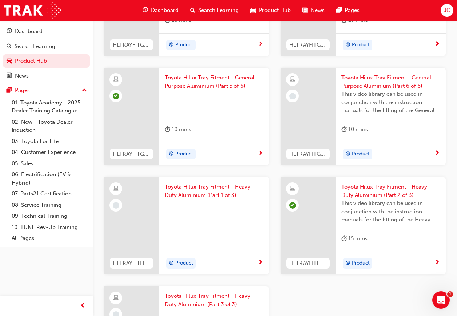
scroll to position [934, 0]
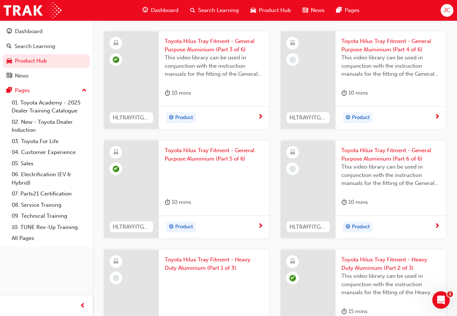
click at [376, 192] on div "Toyota Hilux Tray Fitment - General Purpose Aluminium (Part 6 of 6) This video …" at bounding box center [391, 177] width 110 height 75
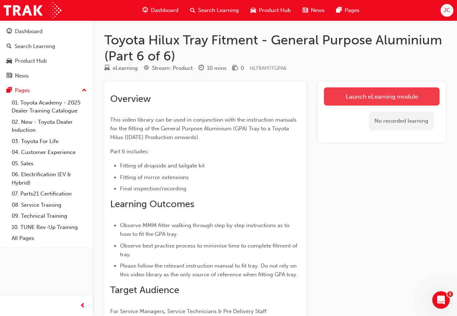
click at [370, 98] on link "Launch eLearning module" at bounding box center [382, 96] width 116 height 18
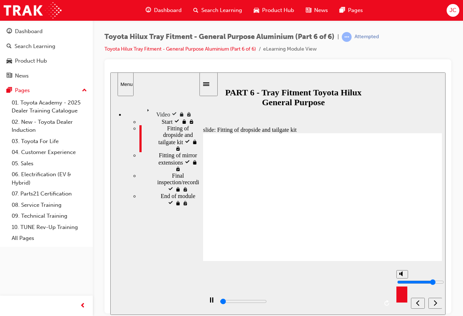
click at [399, 274] on rect "volume" at bounding box center [399, 273] width 1 height 2
type input "1400"
type input "0"
click at [379, 304] on div "playback controls" at bounding box center [297, 303] width 189 height 24
click at [376, 303] on div "playback controls" at bounding box center [298, 301] width 159 height 8
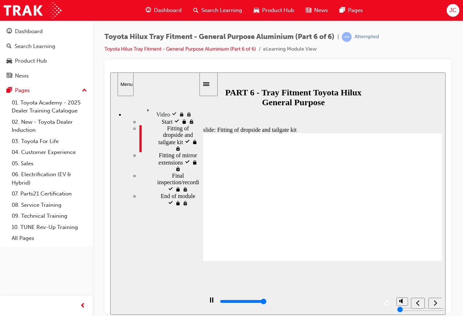
click at [437, 300] on div "next" at bounding box center [435, 303] width 8 height 8
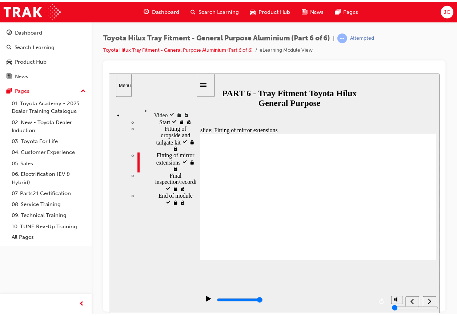
drag, startPoint x: 374, startPoint y: 304, endPoint x: 393, endPoint y: 303, distance: 19.7
click at [375, 296] on div "playback controls" at bounding box center [295, 304] width 189 height 24
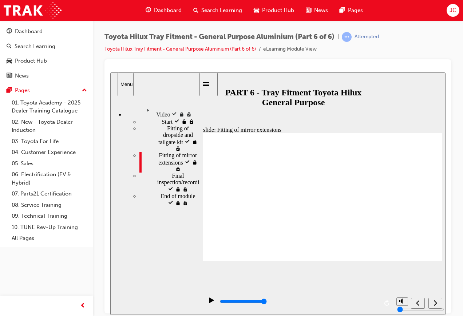
click at [437, 301] on div "next" at bounding box center [435, 303] width 8 height 8
drag, startPoint x: 371, startPoint y: 303, endPoint x: 384, endPoint y: 301, distance: 13.2
click at [267, 301] on input "slide progress" at bounding box center [243, 301] width 47 height 6
type input "223500"
click at [431, 297] on button "next" at bounding box center [435, 302] width 14 height 11
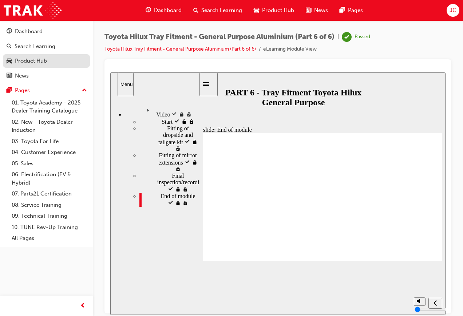
click at [68, 60] on div "Product Hub" at bounding box center [47, 60] width 80 height 9
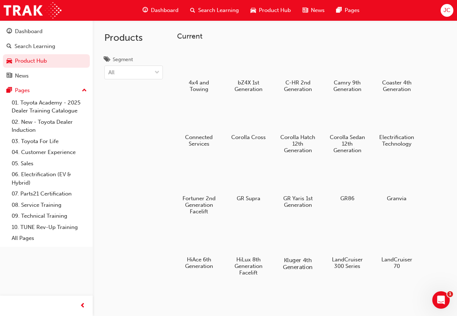
click at [299, 250] on div at bounding box center [298, 238] width 40 height 29
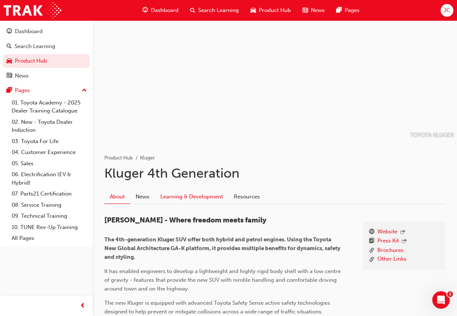
click at [182, 196] on link "Learning & Development" at bounding box center [191, 196] width 73 height 14
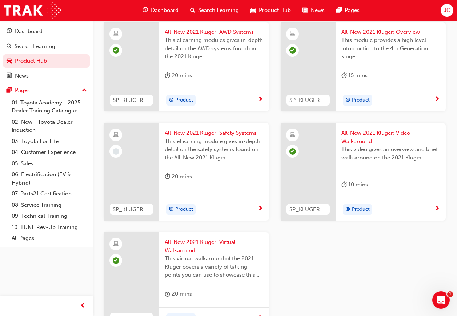
scroll to position [691, 0]
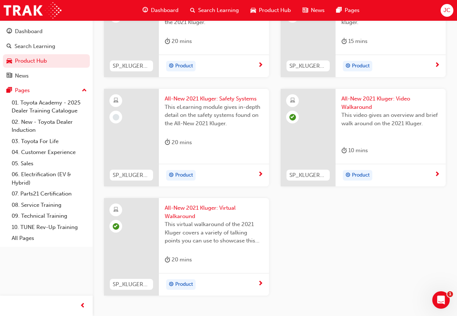
click at [217, 149] on div "20 mins" at bounding box center [214, 144] width 99 height 12
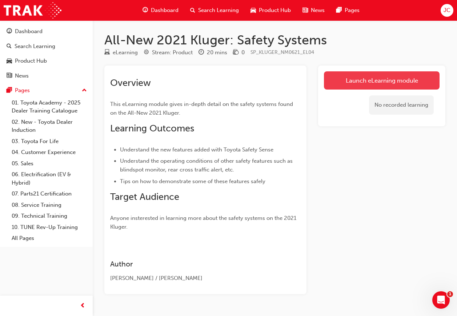
click at [350, 73] on link "Launch eLearning module" at bounding box center [382, 80] width 116 height 18
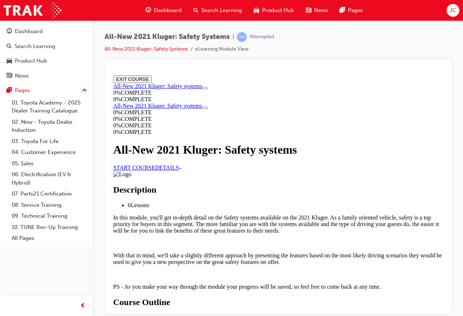
click at [155, 170] on link "START COURSE" at bounding box center [134, 167] width 42 height 6
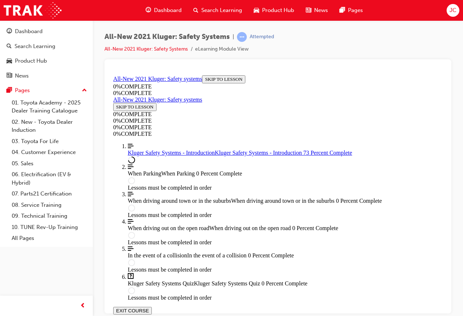
scroll to position [362, 0]
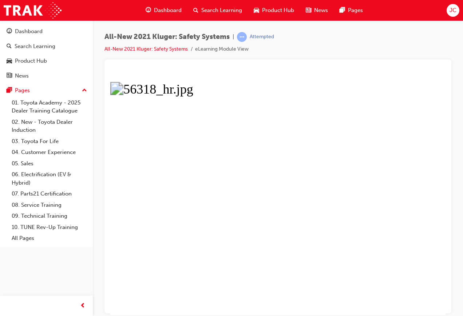
click at [245, 265] on button "Unzoom image" at bounding box center [277, 193] width 335 height 242
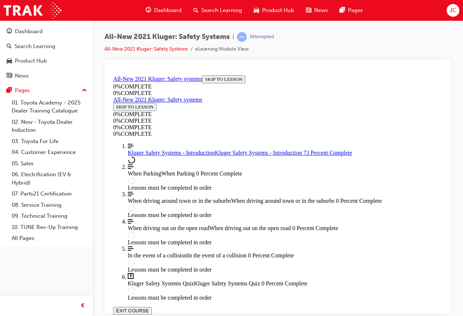
scroll to position [180, 0]
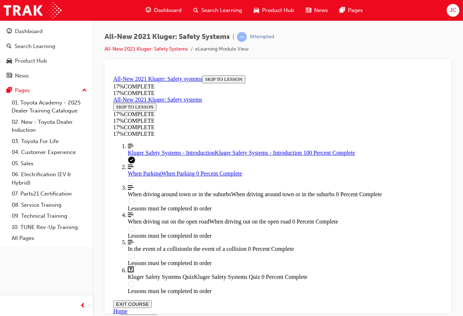
scroll to position [890, 0]
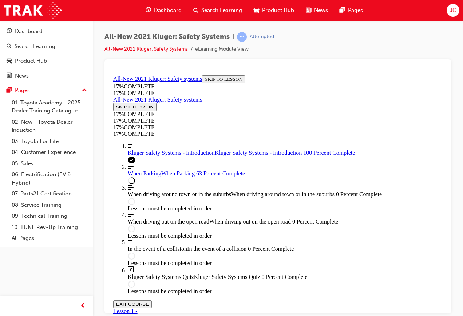
scroll to position [1589, 0]
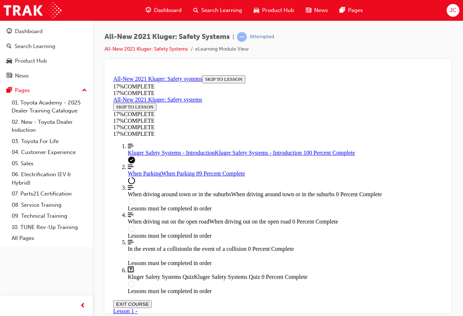
scroll to position [2367, 0]
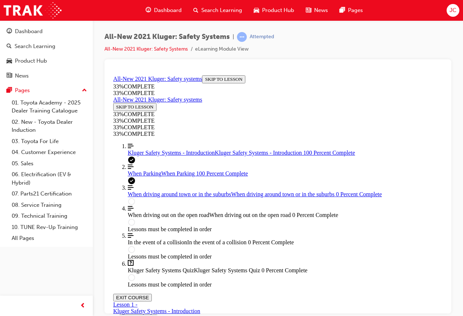
scroll to position [2642, 0]
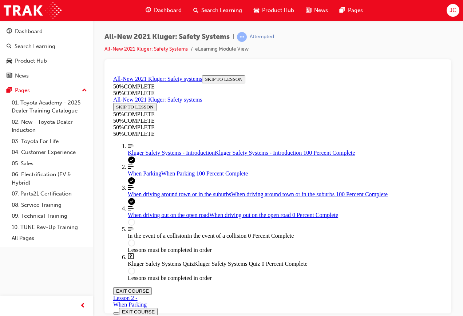
scroll to position [1449, 0]
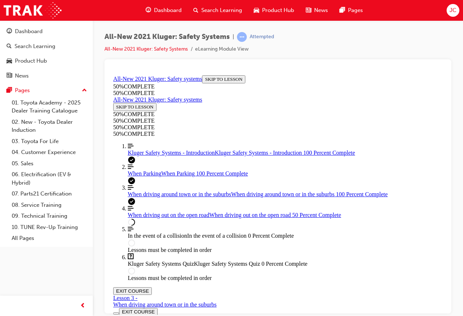
drag, startPoint x: 329, startPoint y: 241, endPoint x: 338, endPoint y: 241, distance: 9.1
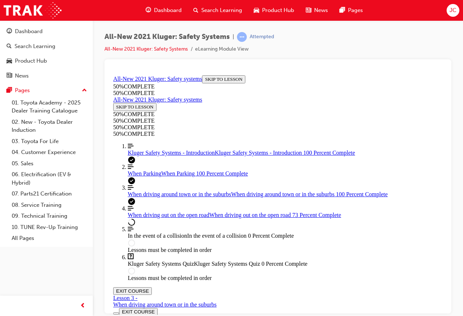
scroll to position [2663, 0]
drag, startPoint x: 313, startPoint y: 239, endPoint x: 335, endPoint y: 245, distance: 21.9
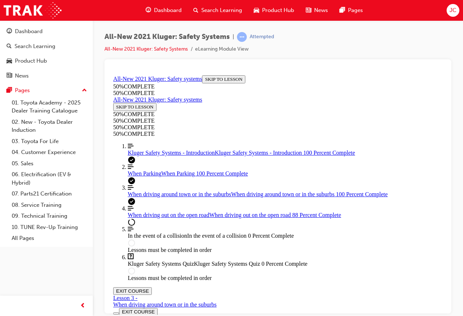
scroll to position [3453, 0]
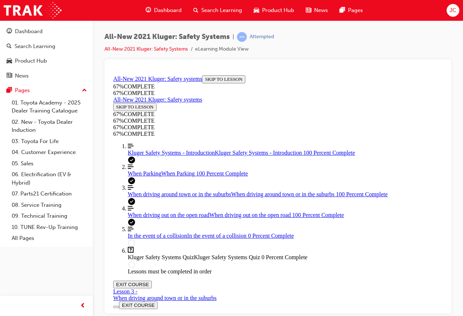
scroll to position [3617, 0]
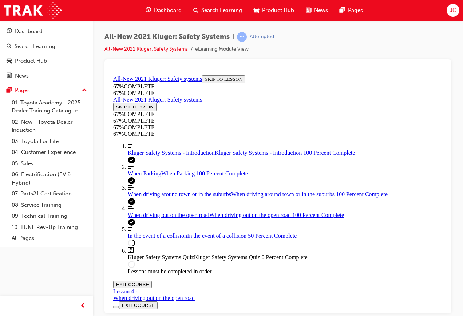
drag, startPoint x: 331, startPoint y: 244, endPoint x: 338, endPoint y: 244, distance: 6.9
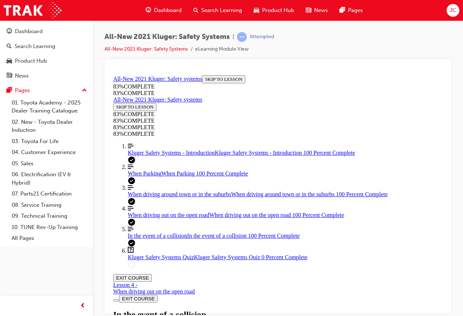
scroll to position [1719, 0]
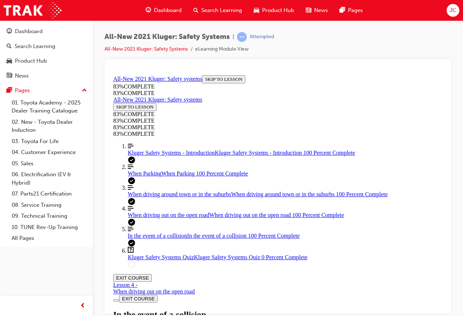
scroll to position [1829, 0]
